Goal: Information Seeking & Learning: Learn about a topic

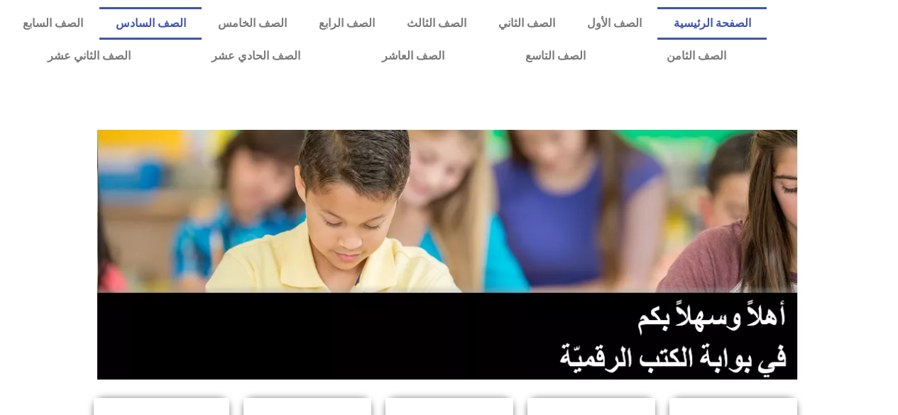
click at [202, 25] on link "الصف السادس" at bounding box center [150, 23] width 102 height 33
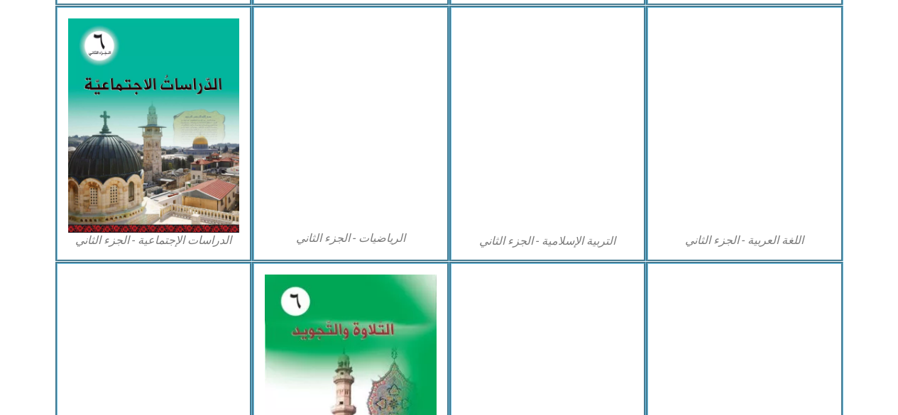
scroll to position [736, 0]
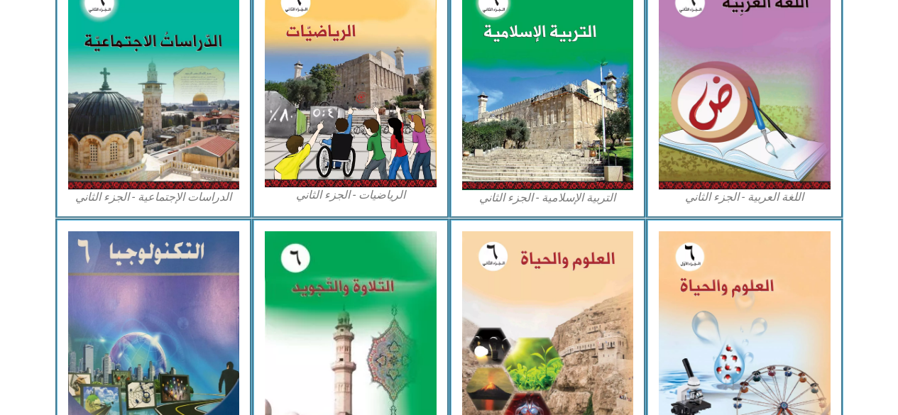
click at [205, 330] on img at bounding box center [154, 335] width 172 height 209
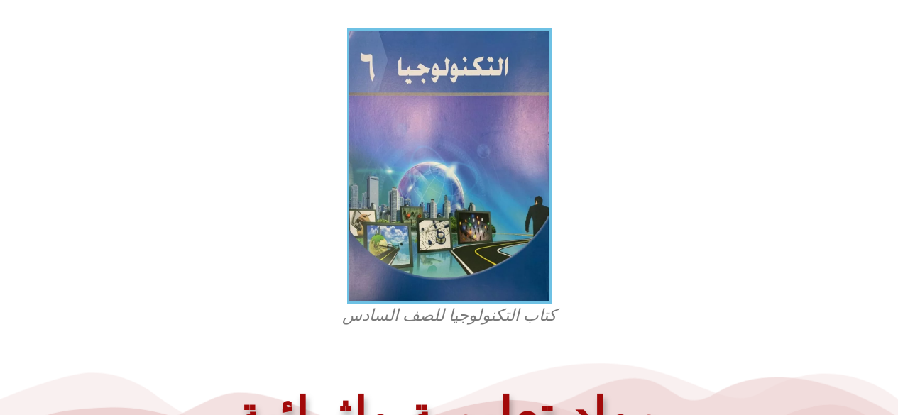
scroll to position [420, 0]
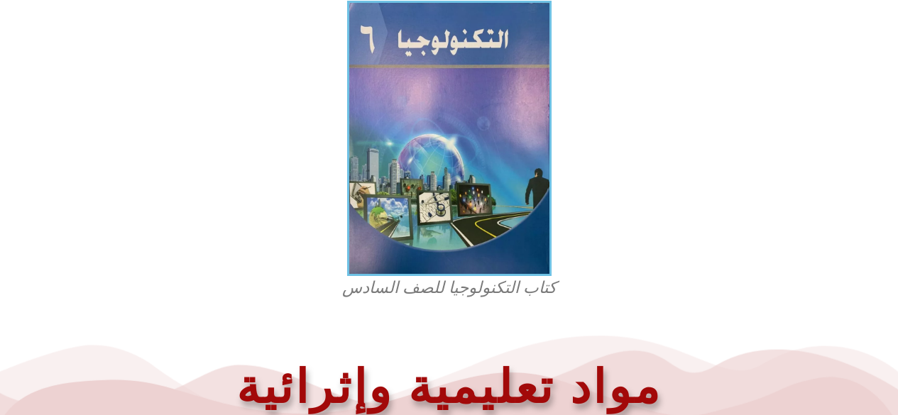
click at [471, 288] on figcaption "كتاب التكنولوجيا للصف السادس" at bounding box center [449, 288] width 341 height 23
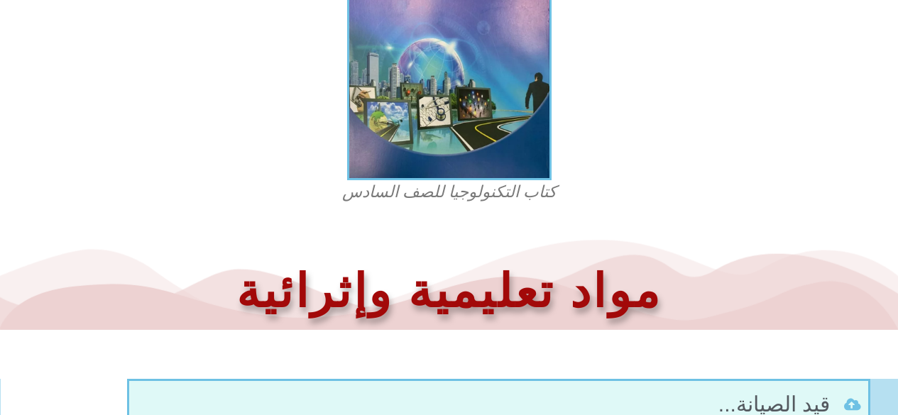
scroll to position [503, 0]
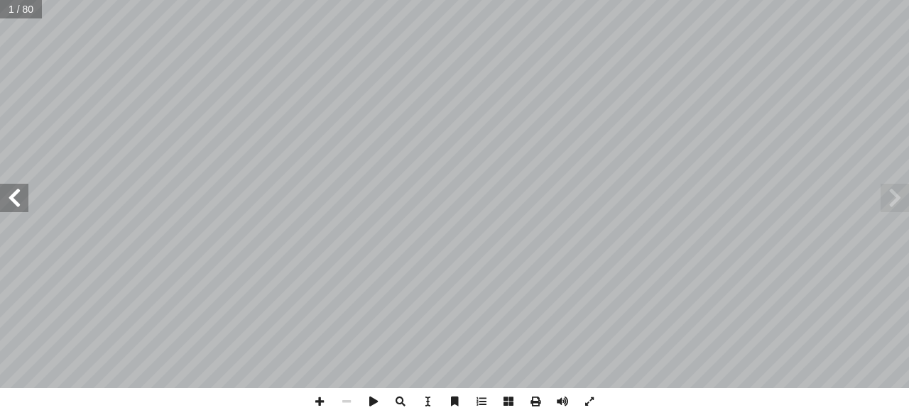
click at [23, 10] on input "text" at bounding box center [21, 9] width 42 height 18
type input "**"
click at [23, 9] on input "text" at bounding box center [21, 9] width 42 height 18
type input "**"
click at [10, 204] on span at bounding box center [14, 198] width 28 height 28
